Goal: Transaction & Acquisition: Purchase product/service

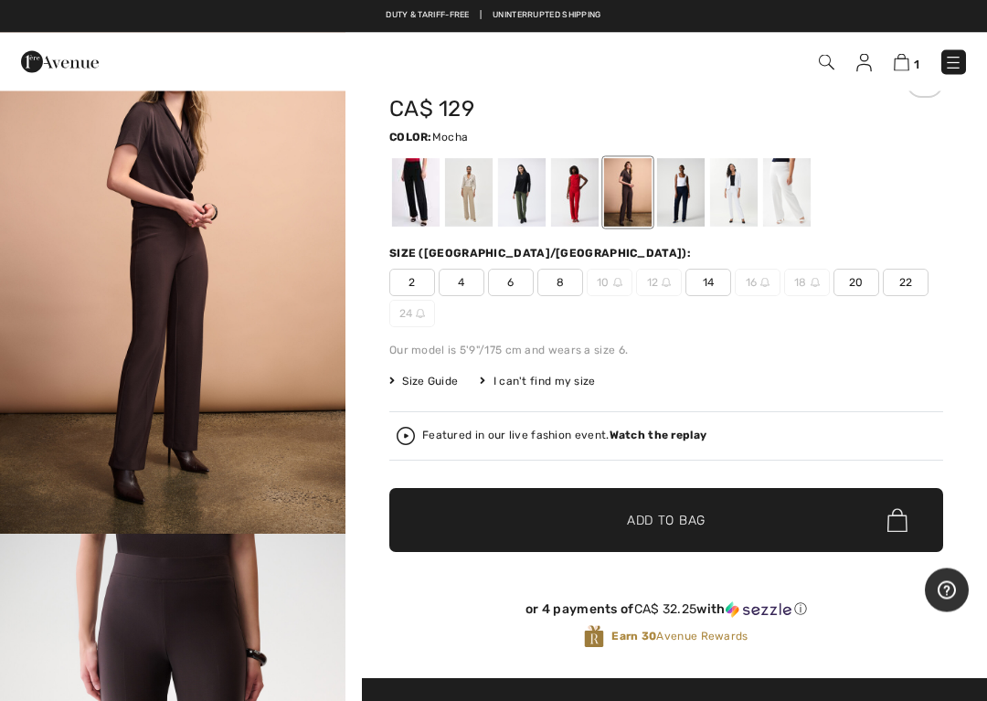
scroll to position [79, 0]
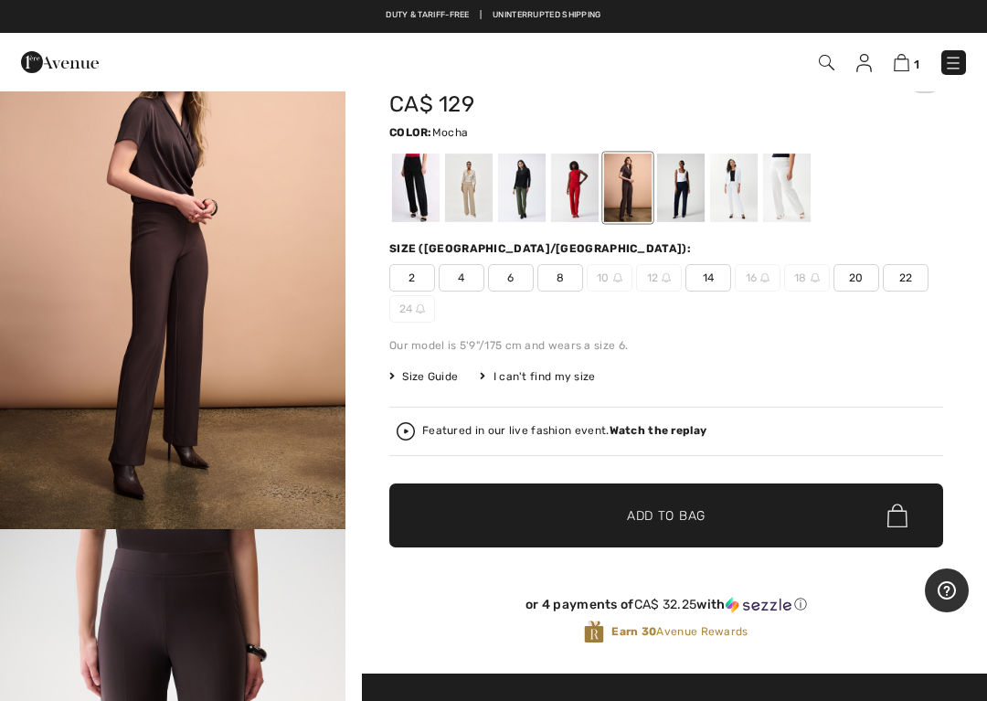
click at [863, 274] on span "20" at bounding box center [857, 277] width 46 height 27
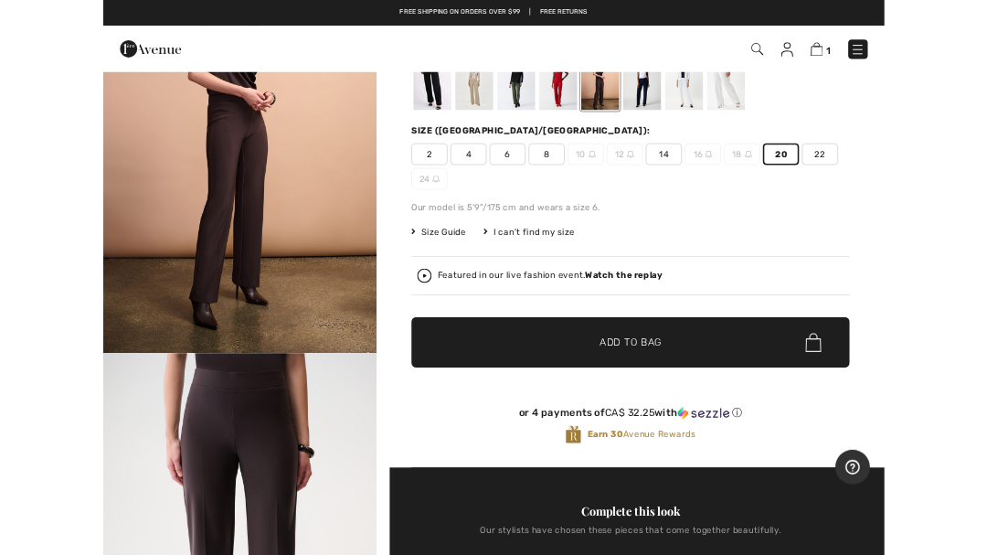
scroll to position [161, 0]
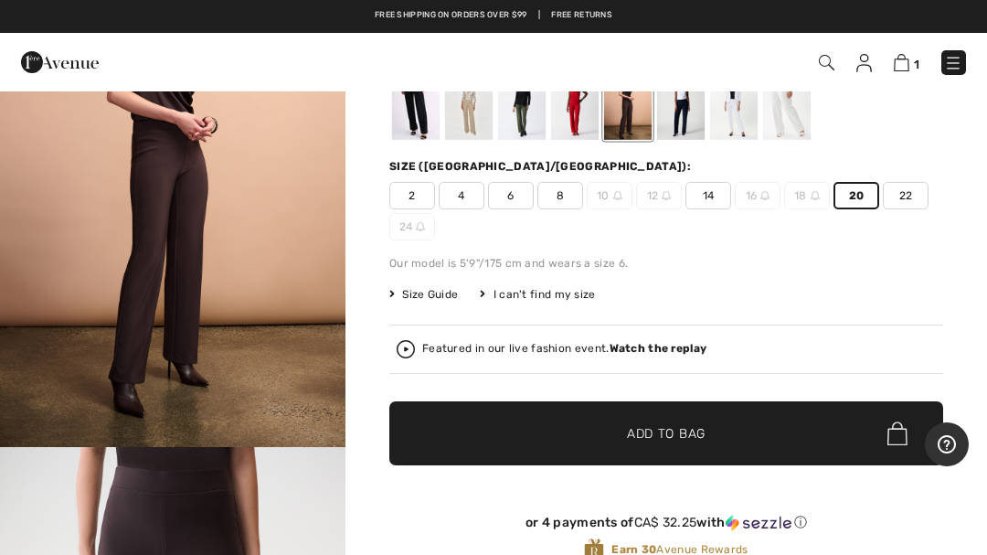
click at [703, 428] on span "Add to Bag" at bounding box center [666, 433] width 79 height 19
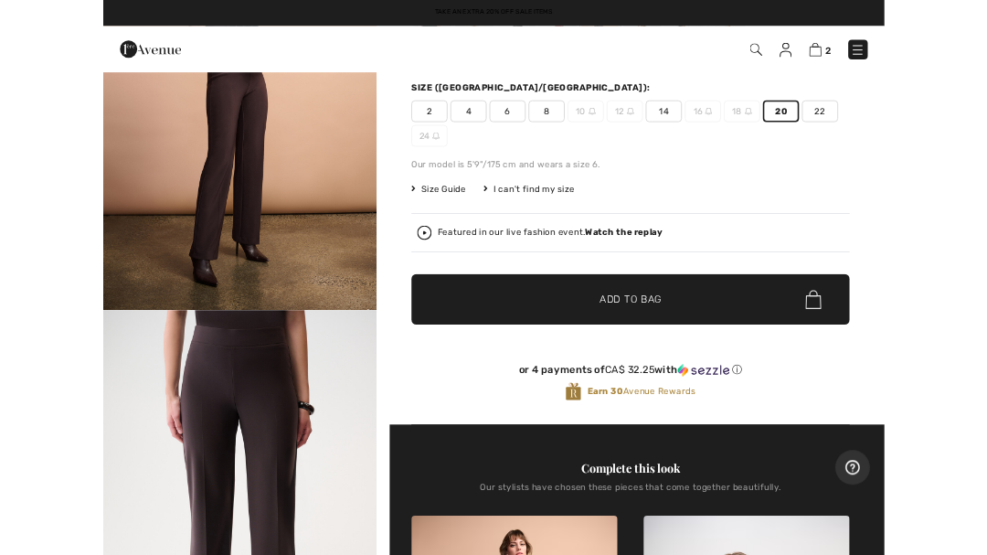
scroll to position [0, 0]
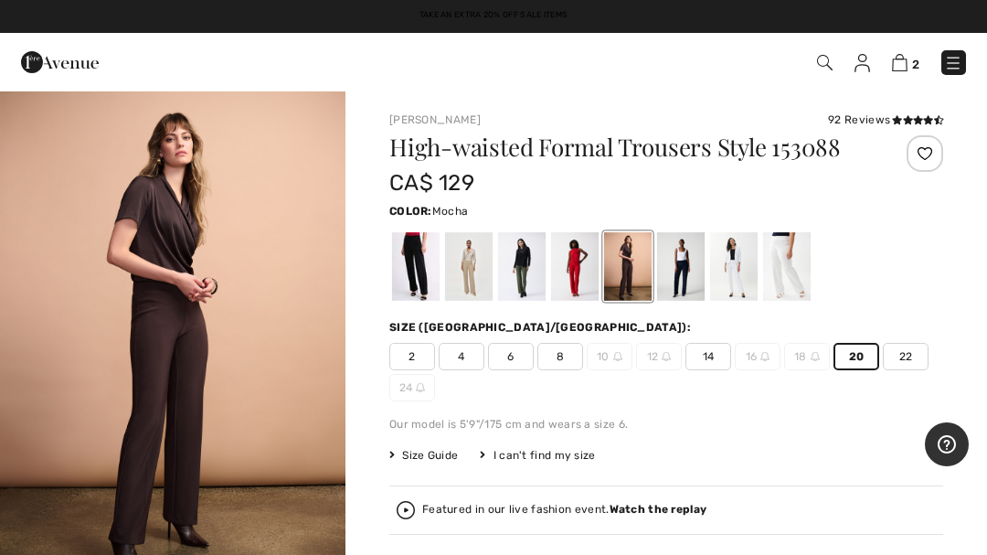
click at [902, 63] on img at bounding box center [900, 62] width 16 height 17
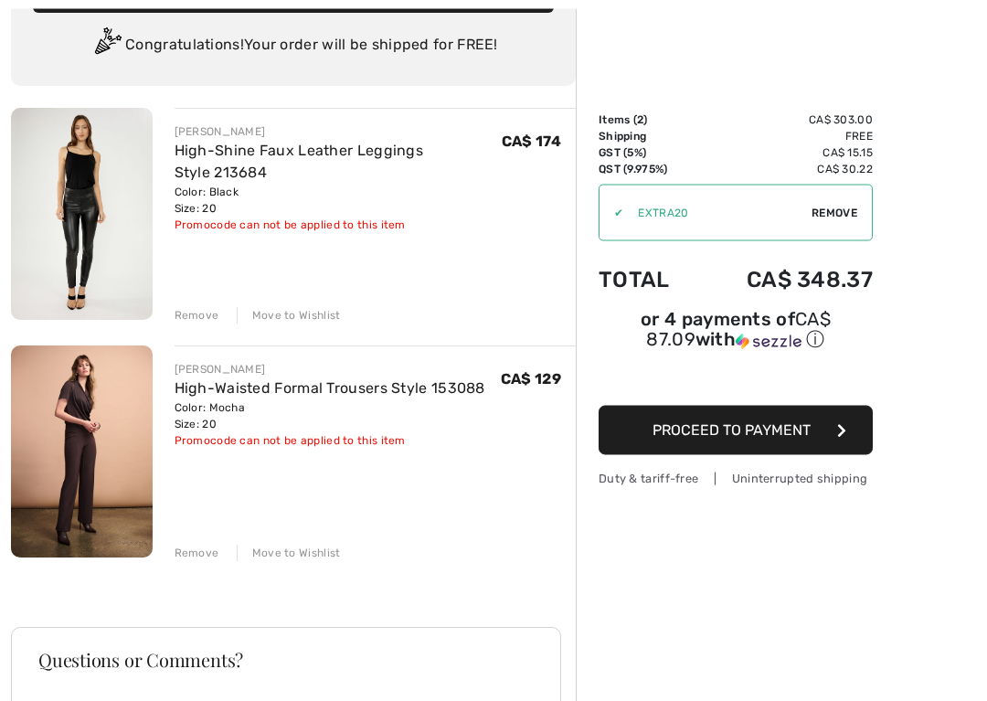
scroll to position [132, 0]
click at [190, 304] on div "Remove Move to Wishlist" at bounding box center [376, 313] width 402 height 20
click at [197, 312] on div "Remove" at bounding box center [197, 315] width 45 height 16
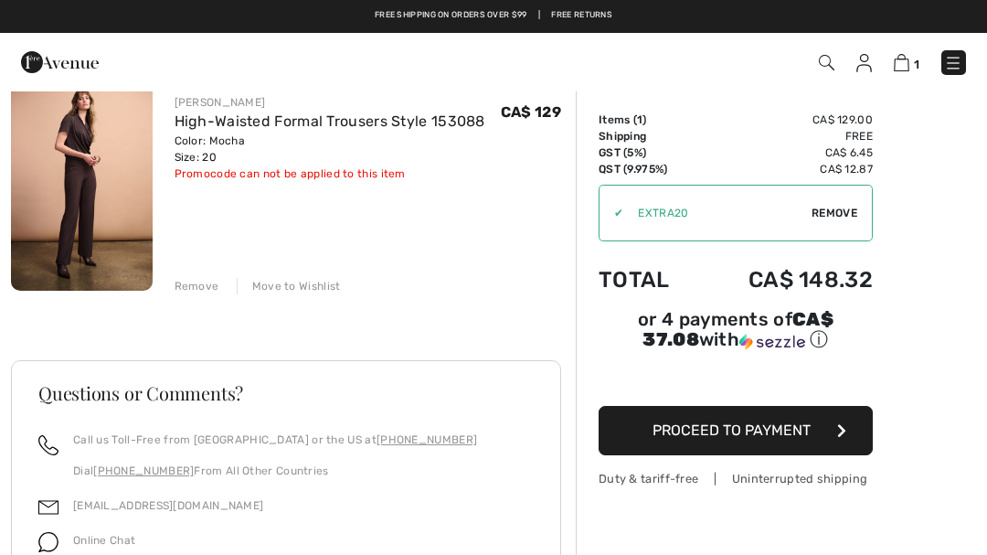
scroll to position [0, 0]
